Goal: Information Seeking & Learning: Learn about a topic

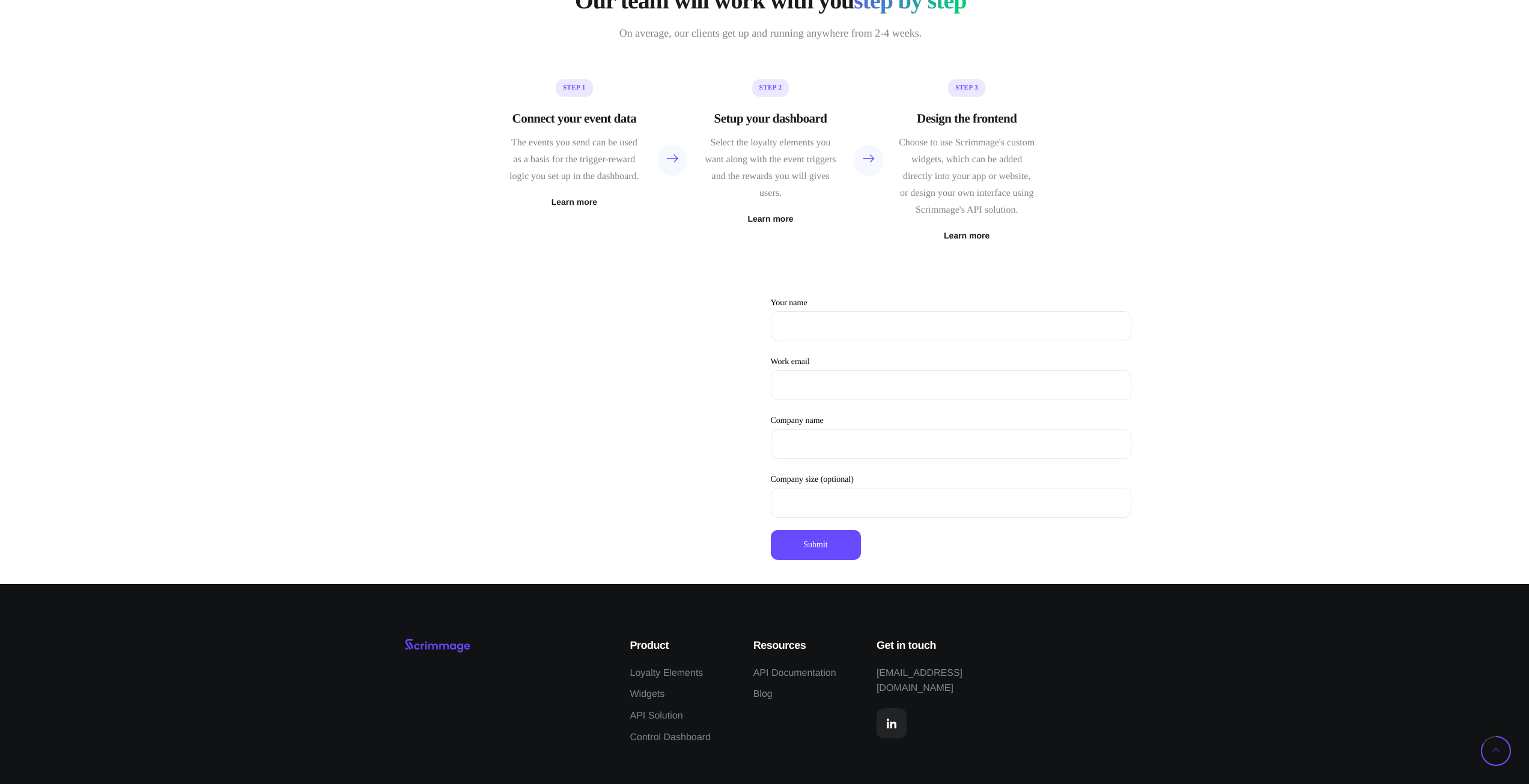
scroll to position [3233, 0]
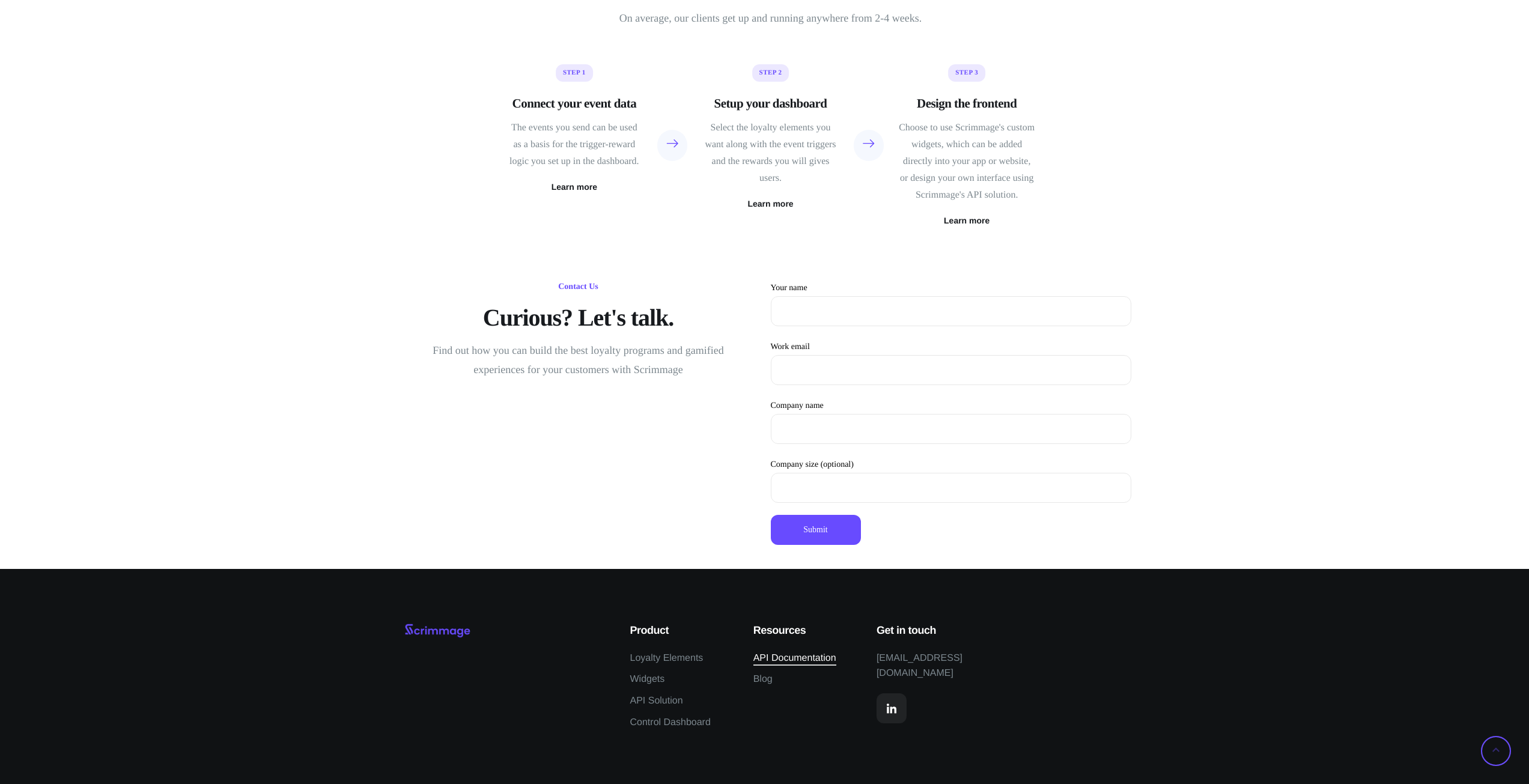
click at [794, 663] on span "API Documentation" at bounding box center [795, 658] width 83 height 15
click at [1495, 753] on icon at bounding box center [1496, 750] width 30 height 30
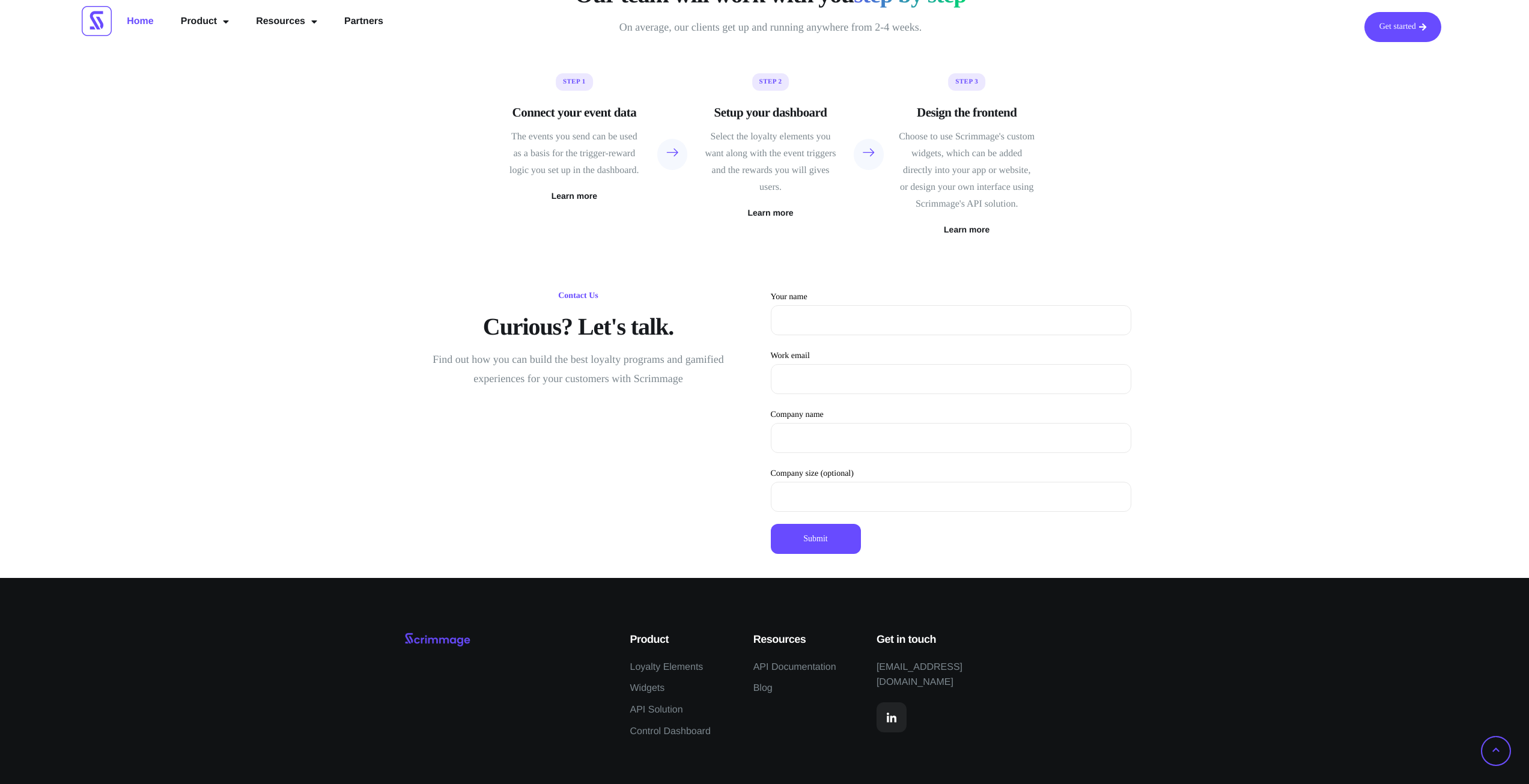
click at [1495, 753] on icon at bounding box center [1496, 750] width 30 height 30
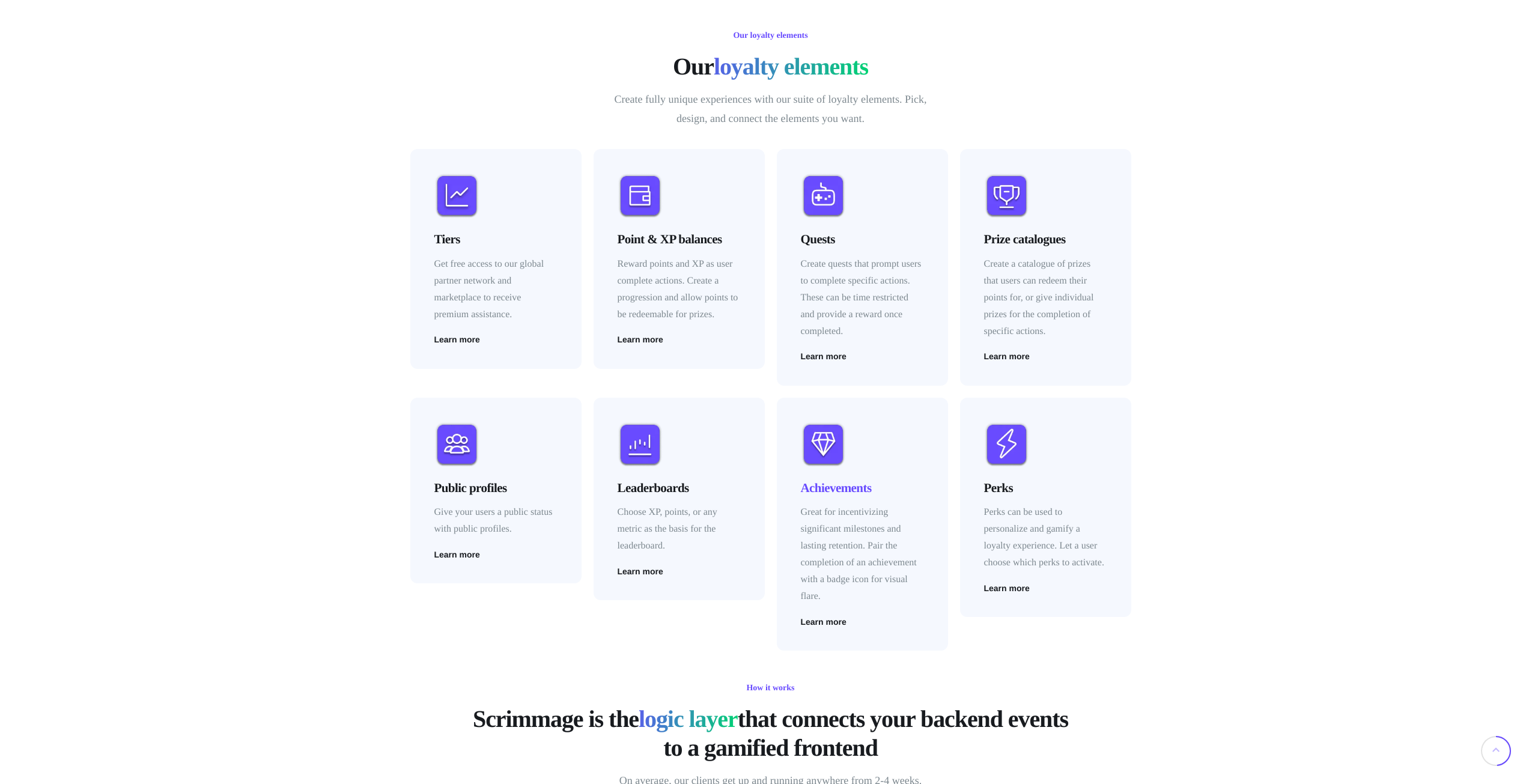
scroll to position [1611, 0]
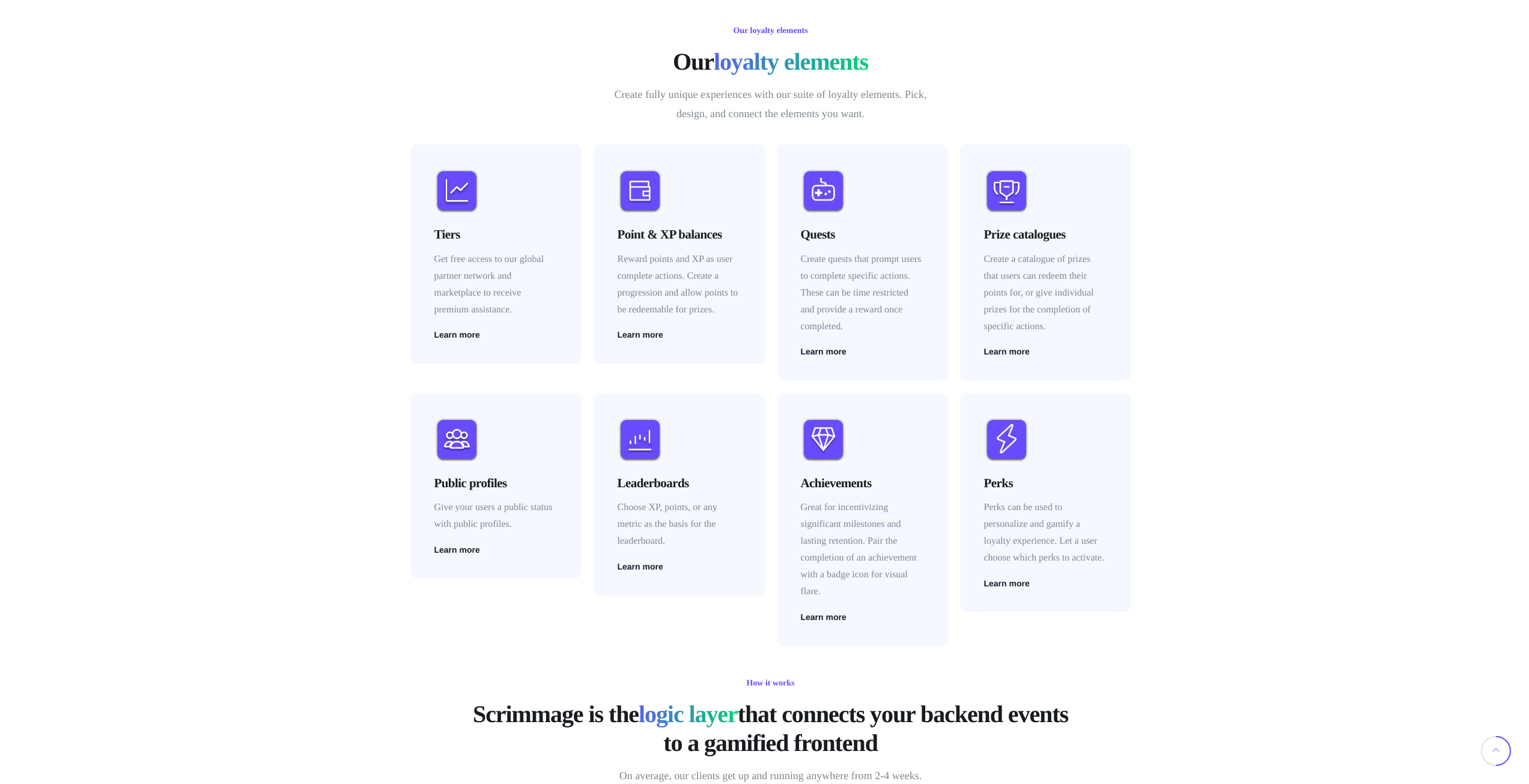
click at [365, 200] on div "Our loyalty elements Our loyalty elements Create fully unique experiences with …" at bounding box center [770, 333] width 1529 height 649
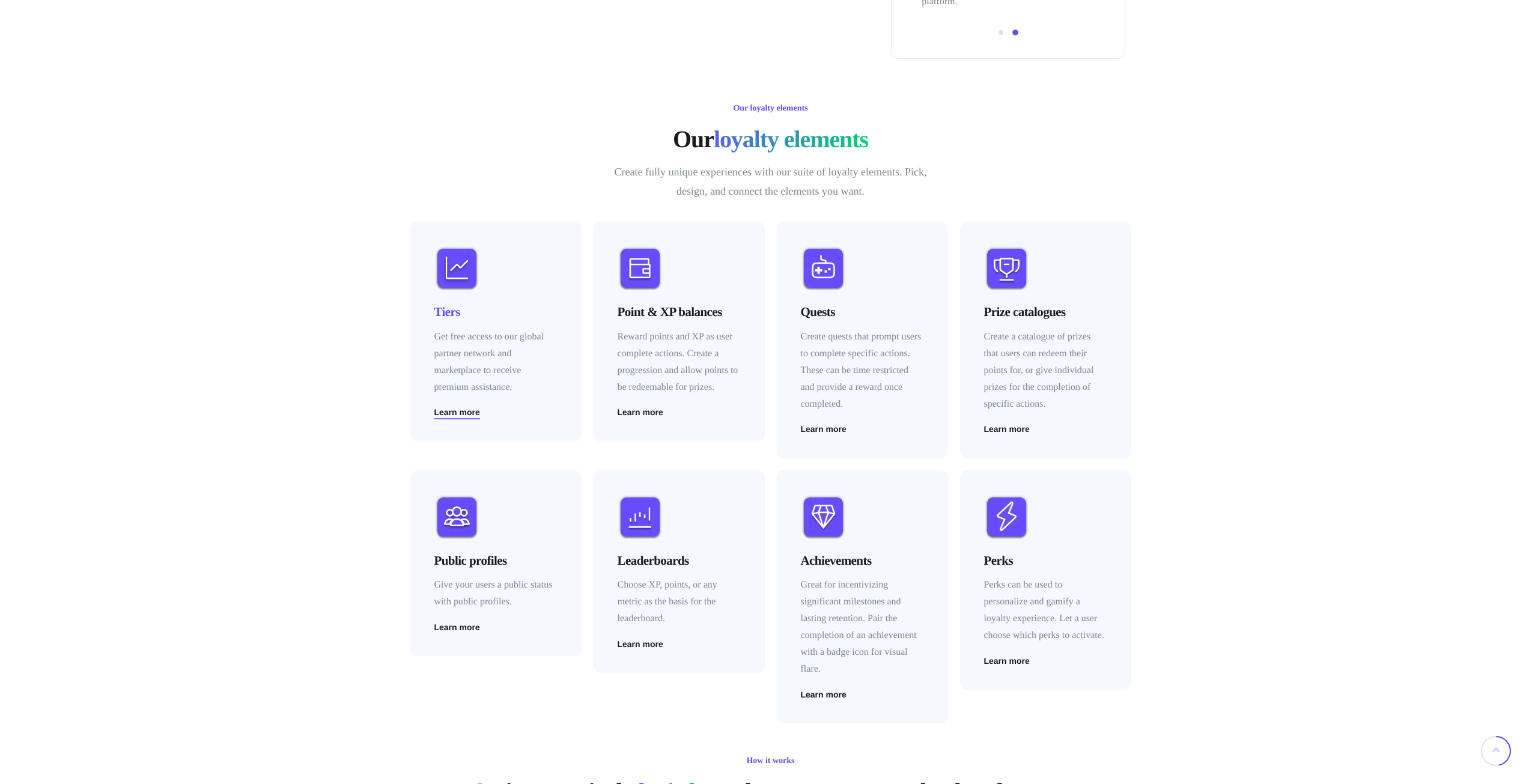
scroll to position [1622, 0]
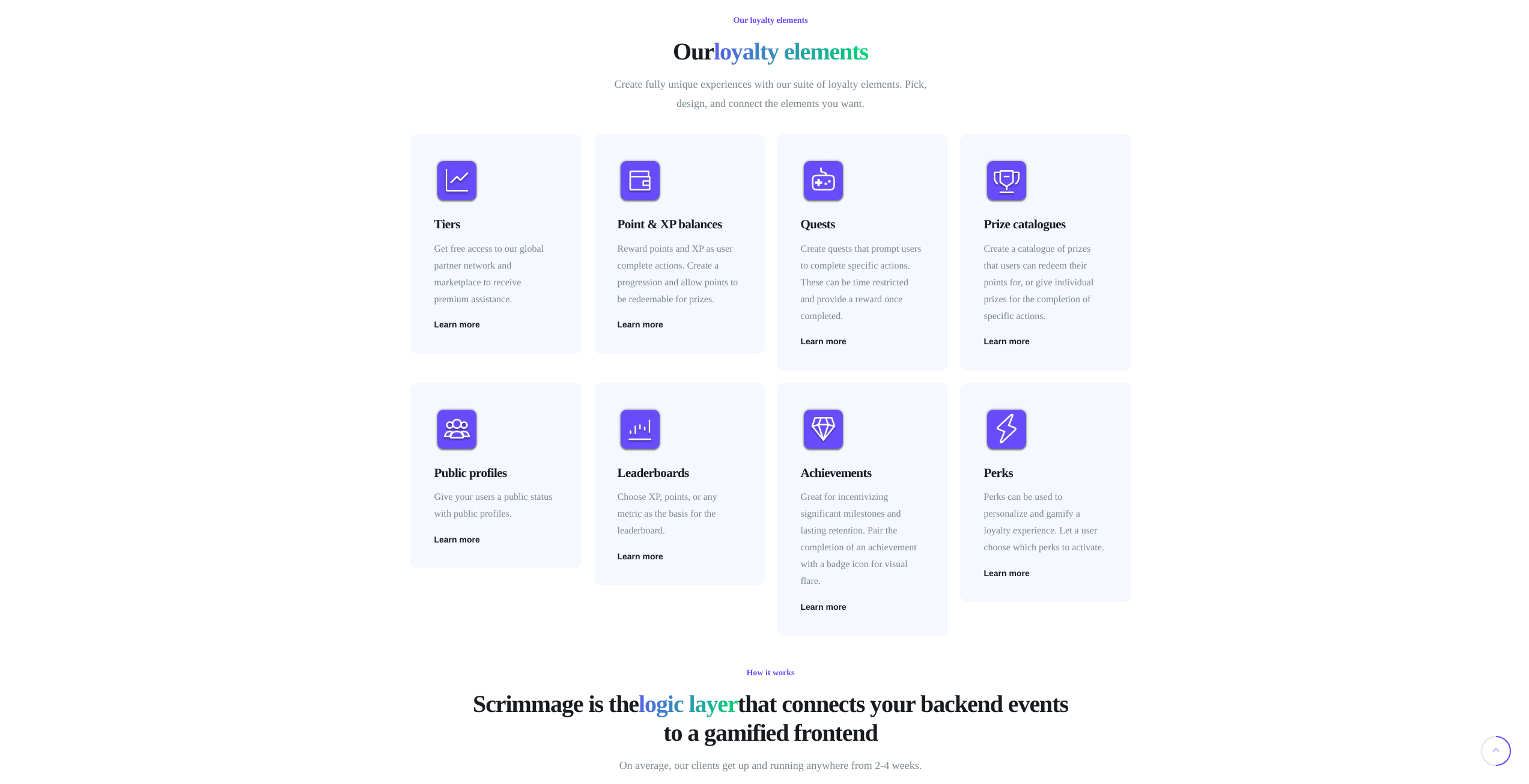
drag, startPoint x: 793, startPoint y: 225, endPoint x: 1167, endPoint y: 230, distance: 374.0
click at [1133, 229] on div "Tiers Get free access to our global partner network and marketplace to receive …" at bounding box center [770, 252] width 745 height 248
click at [1189, 232] on div "Our loyalty elements Our loyalty elements Create fully unique experiences with …" at bounding box center [770, 323] width 1529 height 649
drag, startPoint x: 893, startPoint y: 478, endPoint x: 914, endPoint y: 480, distance: 21.1
click at [914, 480] on div "Achievements Great for incentivizing significant milestones and lasting retenti…" at bounding box center [862, 509] width 171 height 253
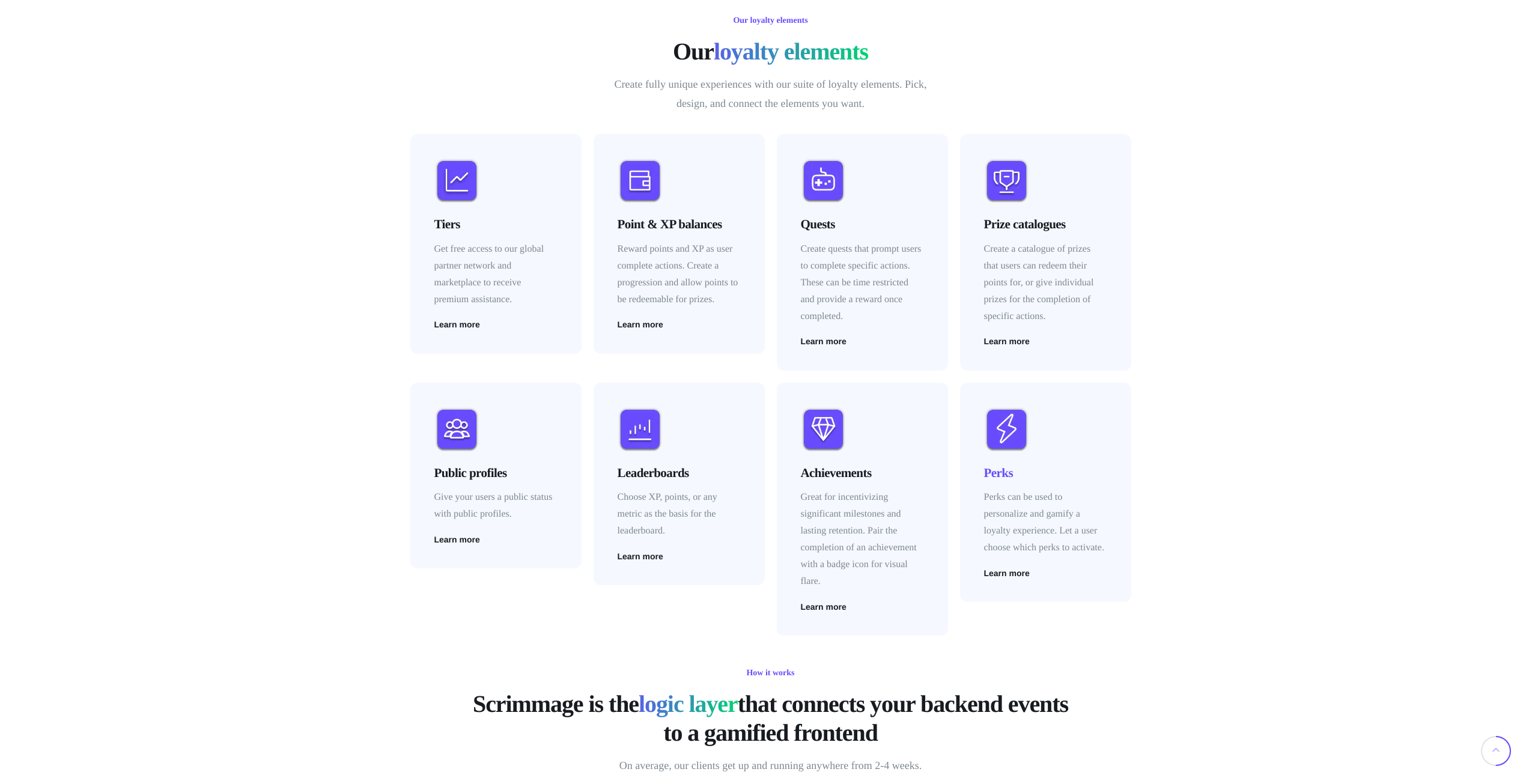
drag, startPoint x: 981, startPoint y: 475, endPoint x: 1076, endPoint y: 471, distance: 95.1
click at [1076, 471] on div "Perks Perks can be used to personalize and gamify a loyalty experience. Let a u…" at bounding box center [1045, 492] width 171 height 219
click at [1080, 476] on h4 "Perks" at bounding box center [1045, 473] width 123 height 18
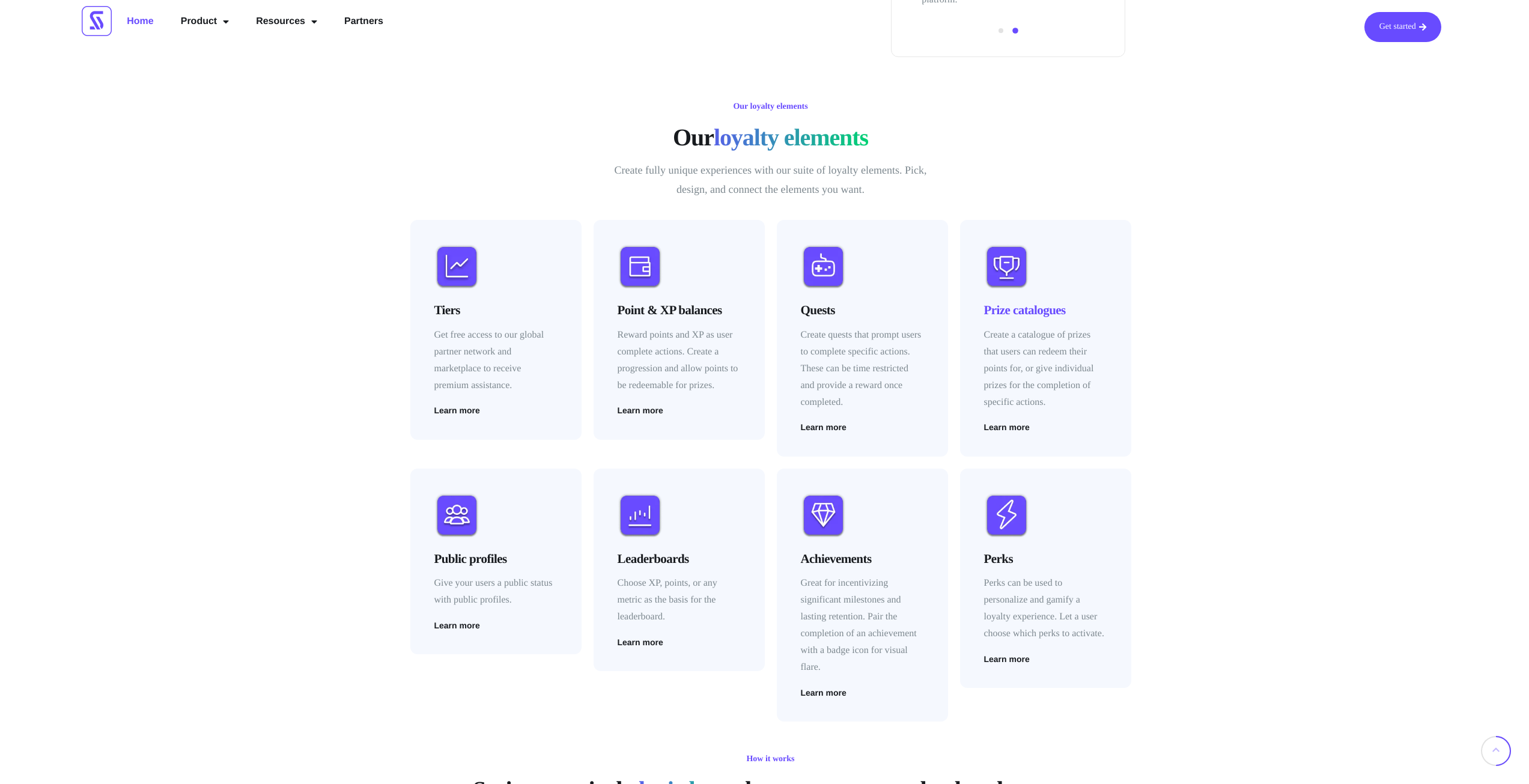
scroll to position [1502, 0]
